Goal: Check status

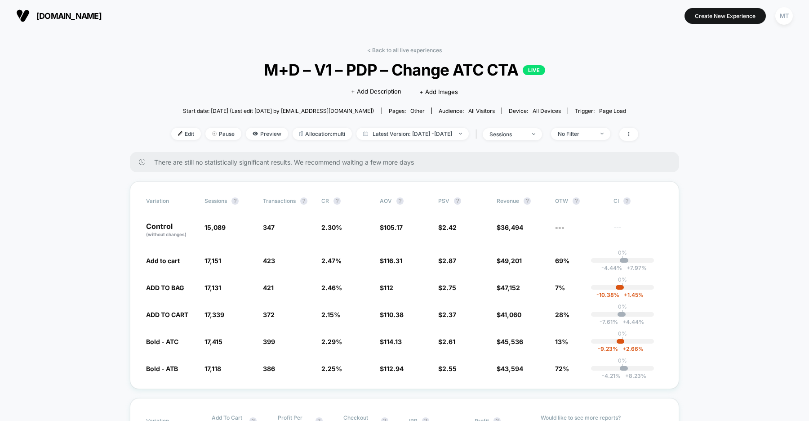
click at [87, 16] on span "[DOMAIN_NAME]" at bounding box center [68, 15] width 65 height 9
click at [75, 14] on span "organicbasics.com" at bounding box center [68, 15] width 65 height 9
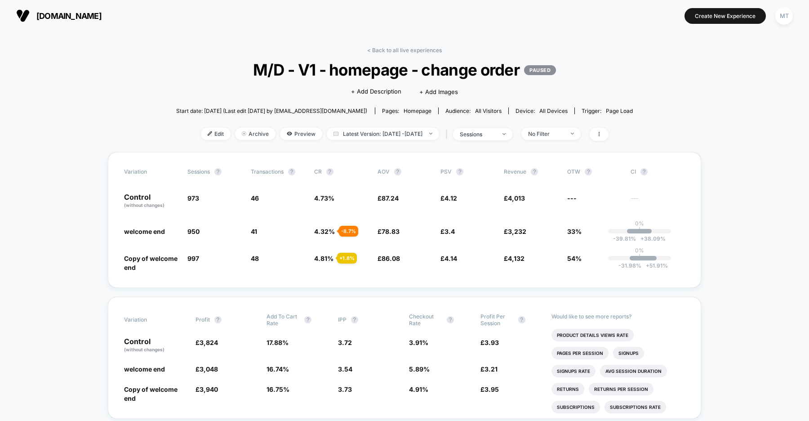
click at [86, 16] on span "uk.organicbasics.com" at bounding box center [68, 15] width 65 height 9
